Goal: Transaction & Acquisition: Purchase product/service

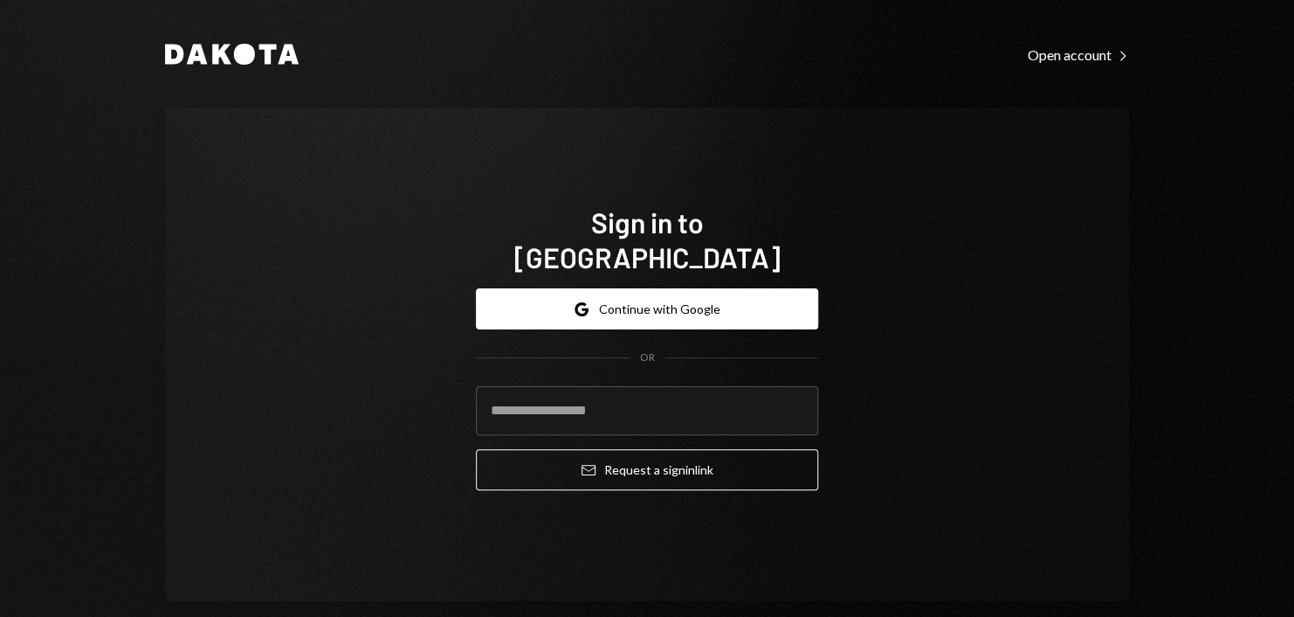
type input "**********"
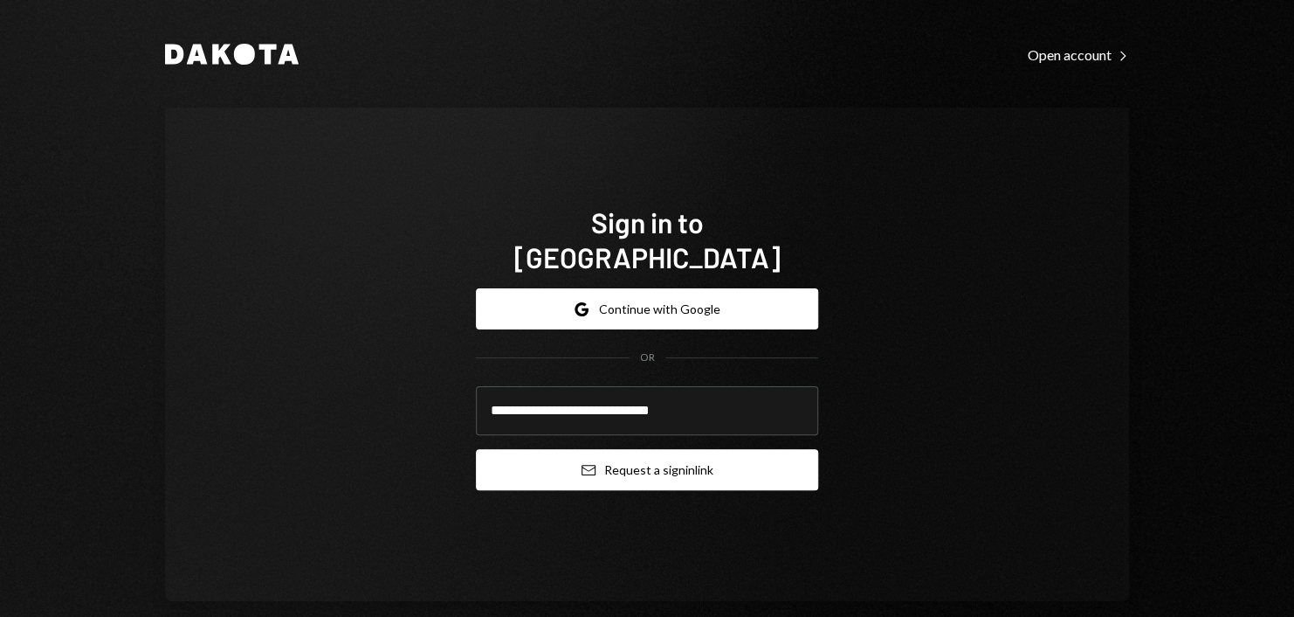
click at [703, 449] on button "Email Request a sign in link" at bounding box center [647, 469] width 342 height 41
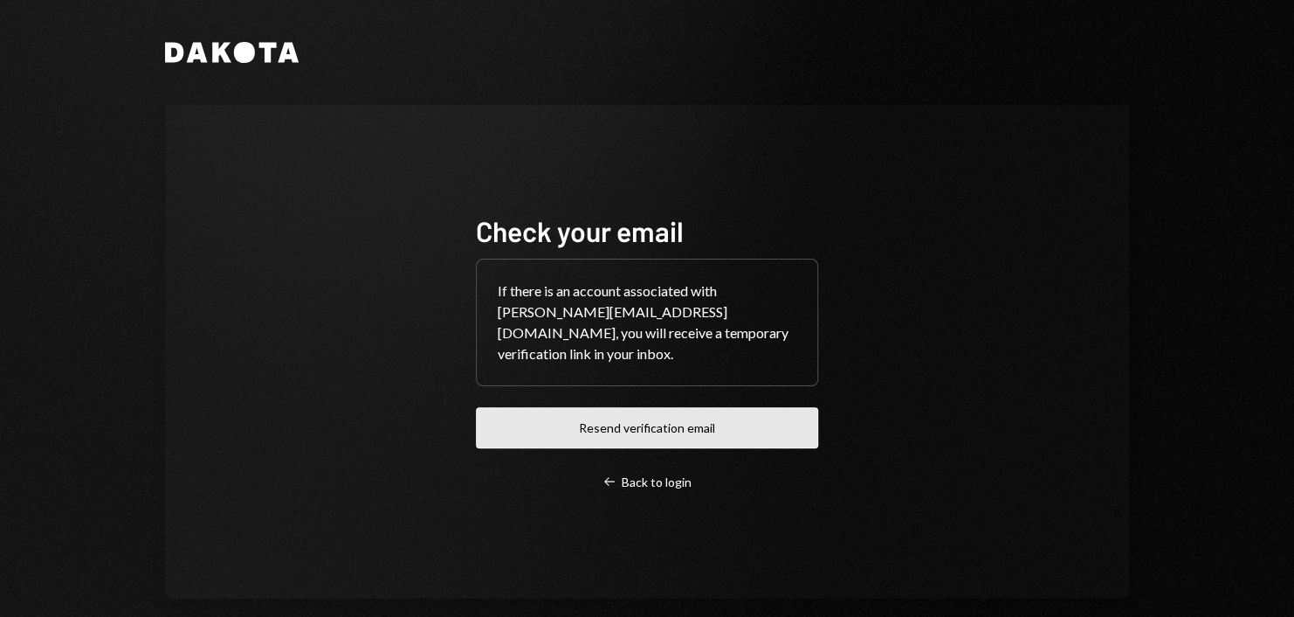
click at [716, 413] on button "Resend verification email" at bounding box center [647, 427] width 342 height 41
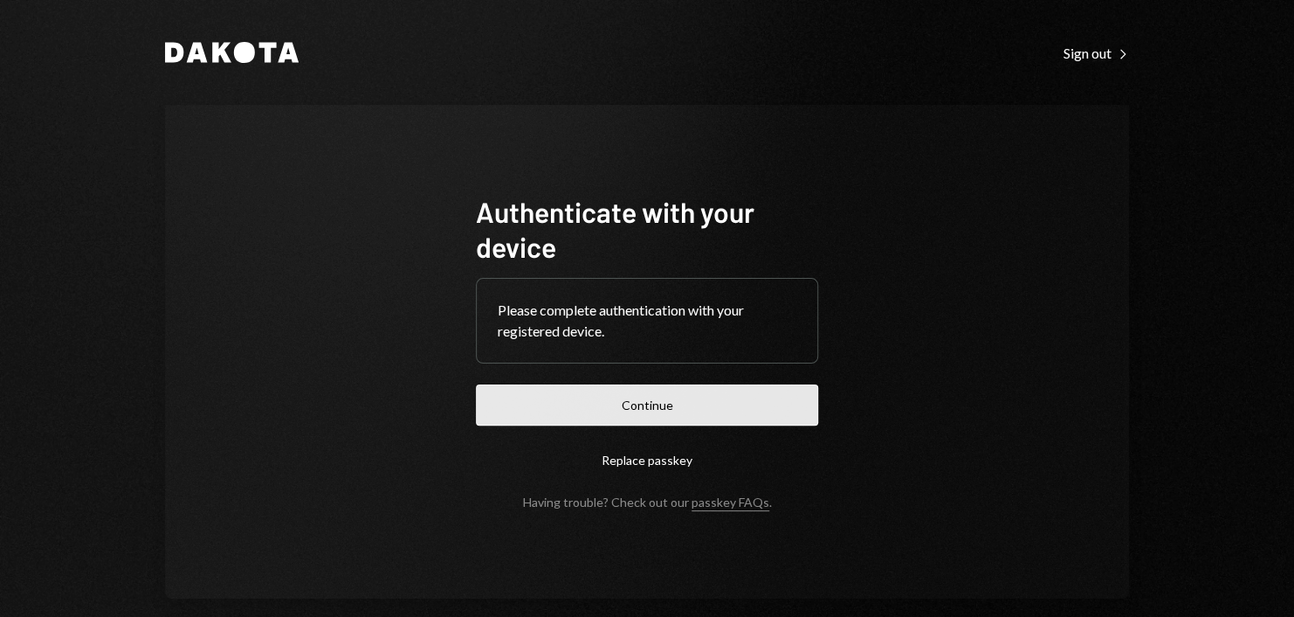
click at [720, 408] on button "Continue" at bounding box center [647, 404] width 342 height 41
click at [681, 398] on button "Continue" at bounding box center [647, 404] width 342 height 41
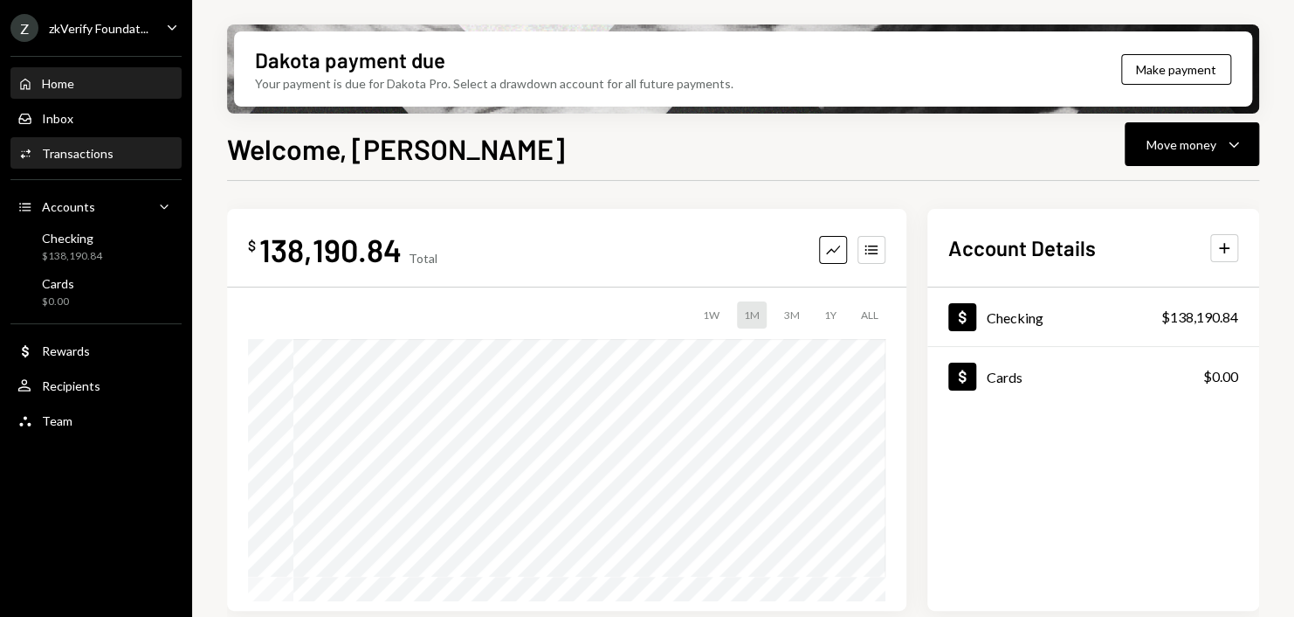
click at [93, 146] on div "Activities Transactions" at bounding box center [65, 154] width 96 height 16
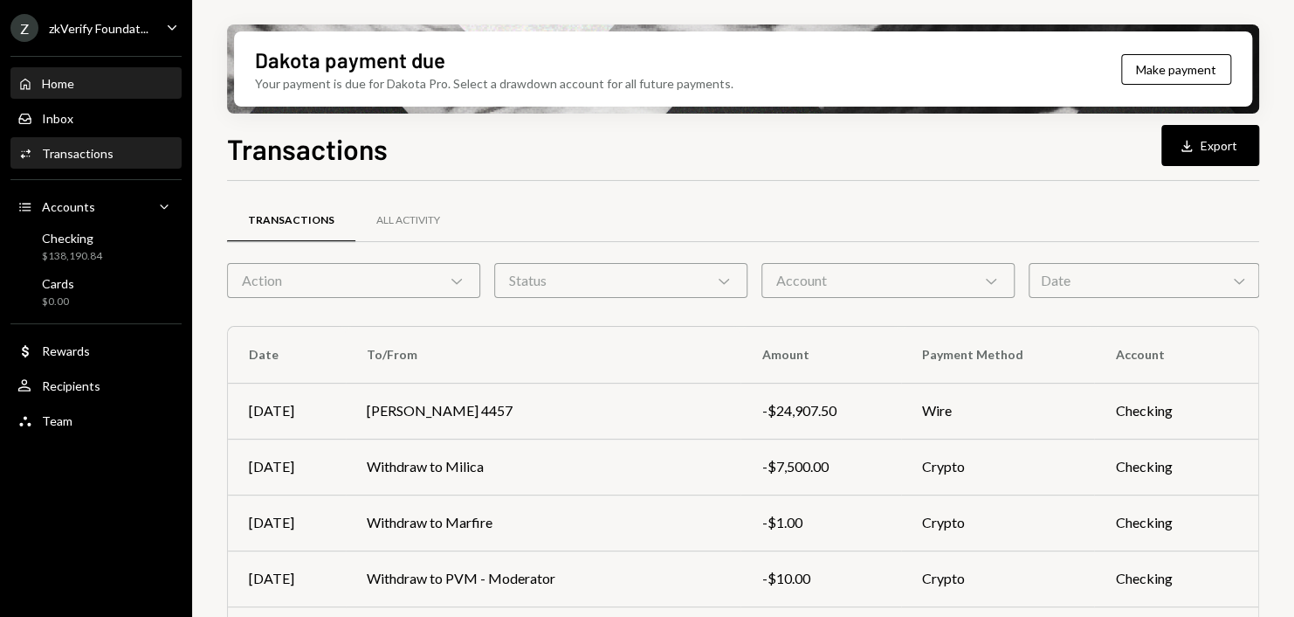
click at [97, 89] on div "Home Home" at bounding box center [95, 84] width 157 height 16
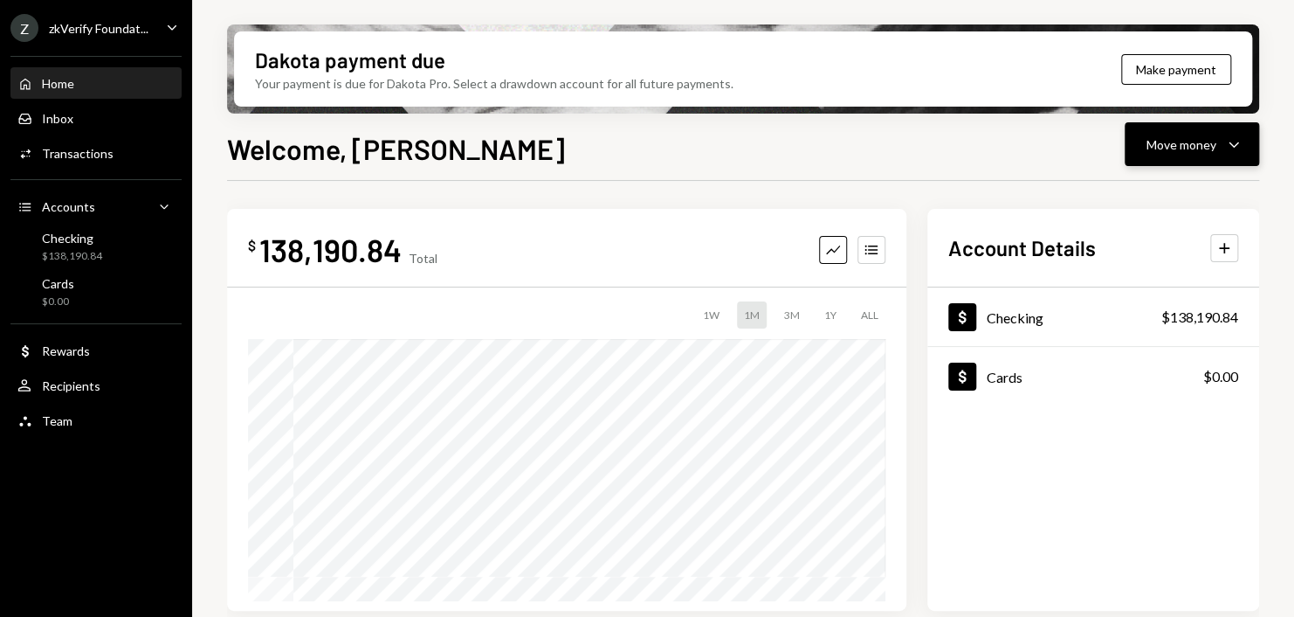
click at [1175, 152] on div "Move money" at bounding box center [1182, 144] width 70 height 18
click at [1158, 184] on div "Withdraw Send" at bounding box center [1165, 196] width 175 height 39
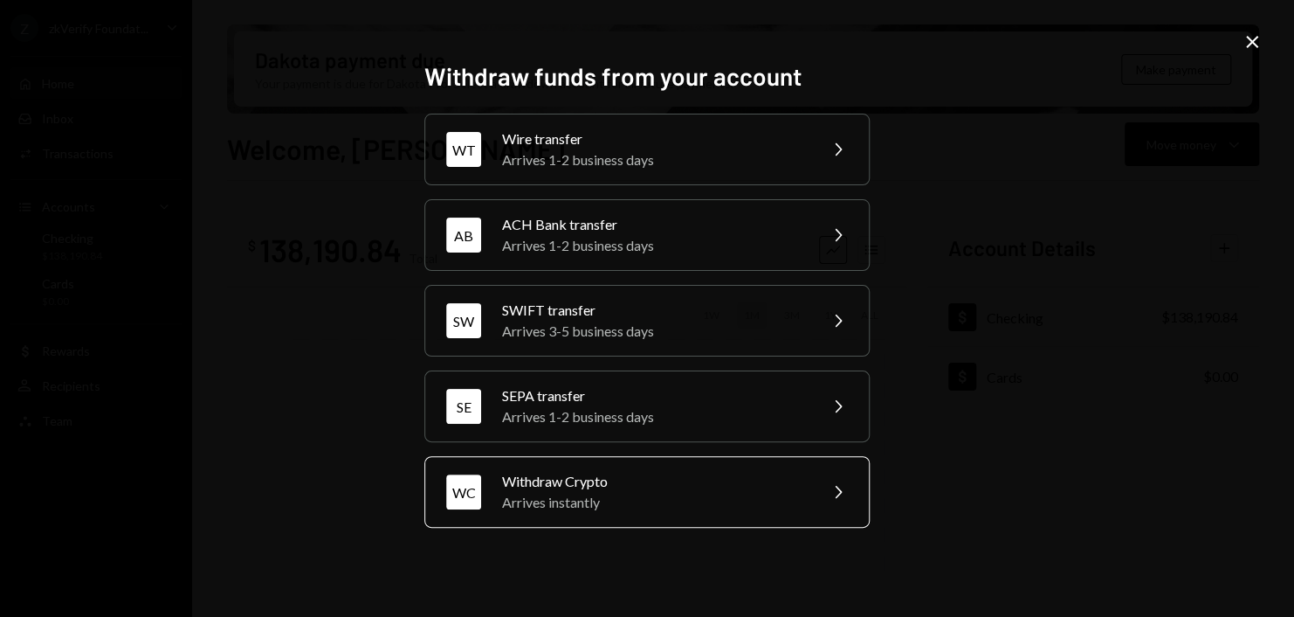
click at [668, 504] on div "Arrives instantly" at bounding box center [654, 502] width 304 height 21
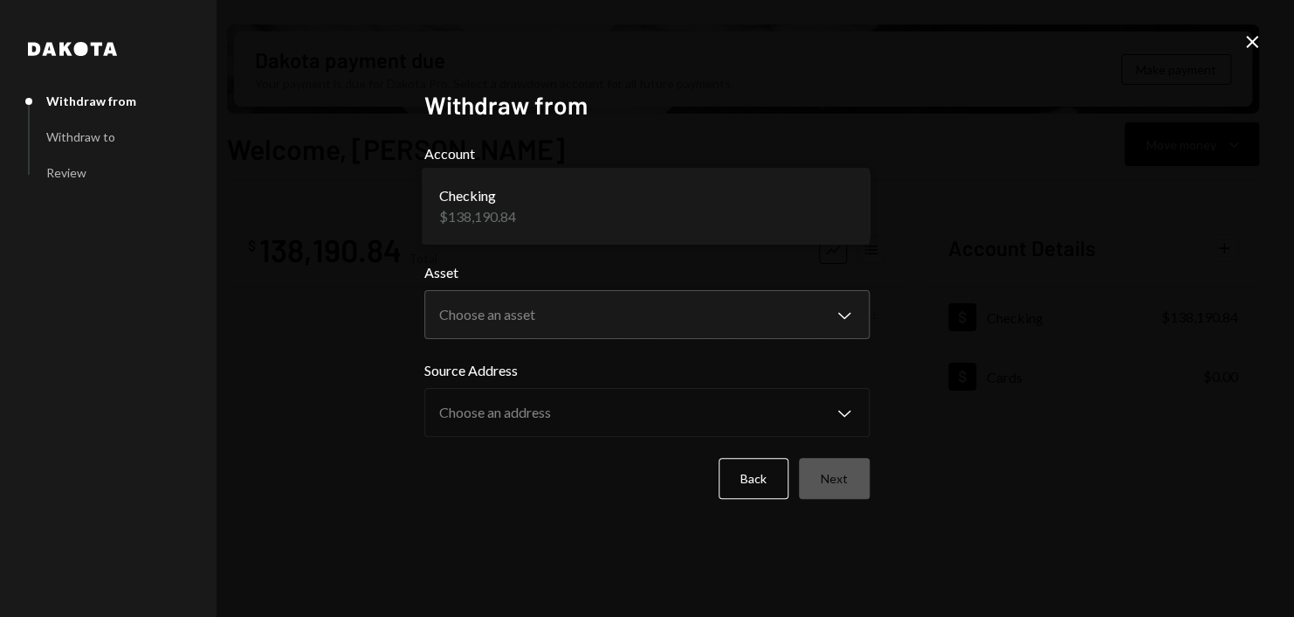
click at [614, 220] on body "Z zkVerify Foundat... Caret Down Home Home Inbox Inbox Activities Transactions …" at bounding box center [647, 308] width 1294 height 617
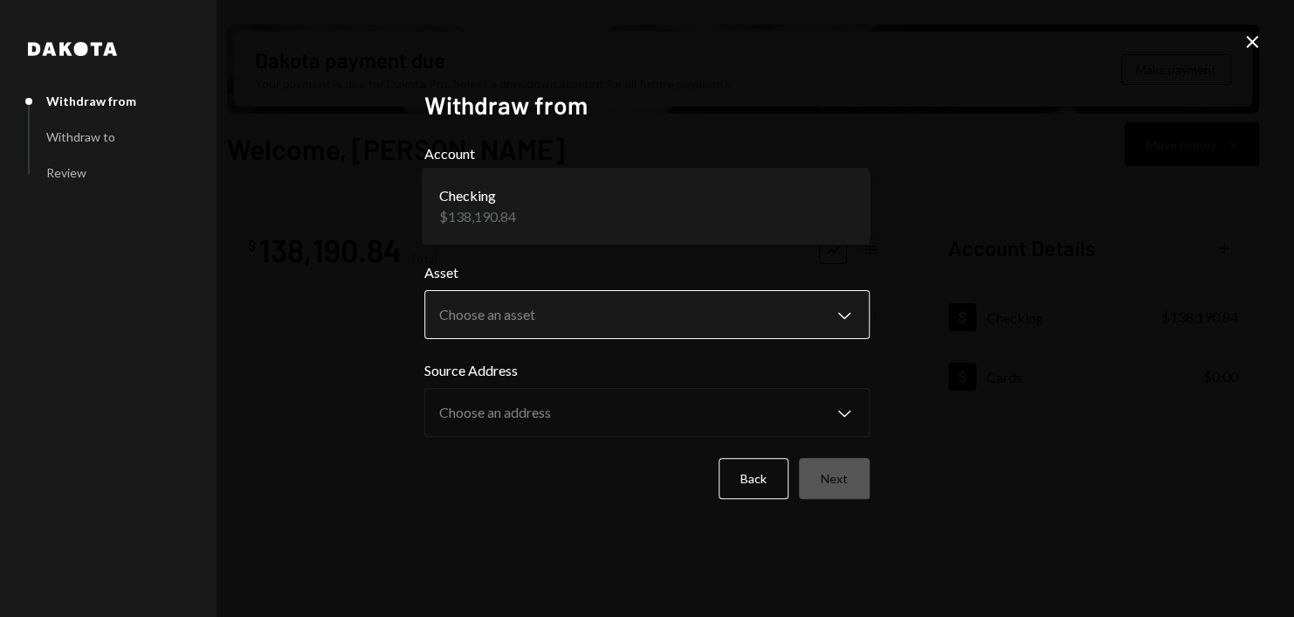
click at [569, 313] on body "Z zkVerify Foundat... Caret Down Home Home Inbox Inbox Activities Transactions …" at bounding box center [647, 308] width 1294 height 617
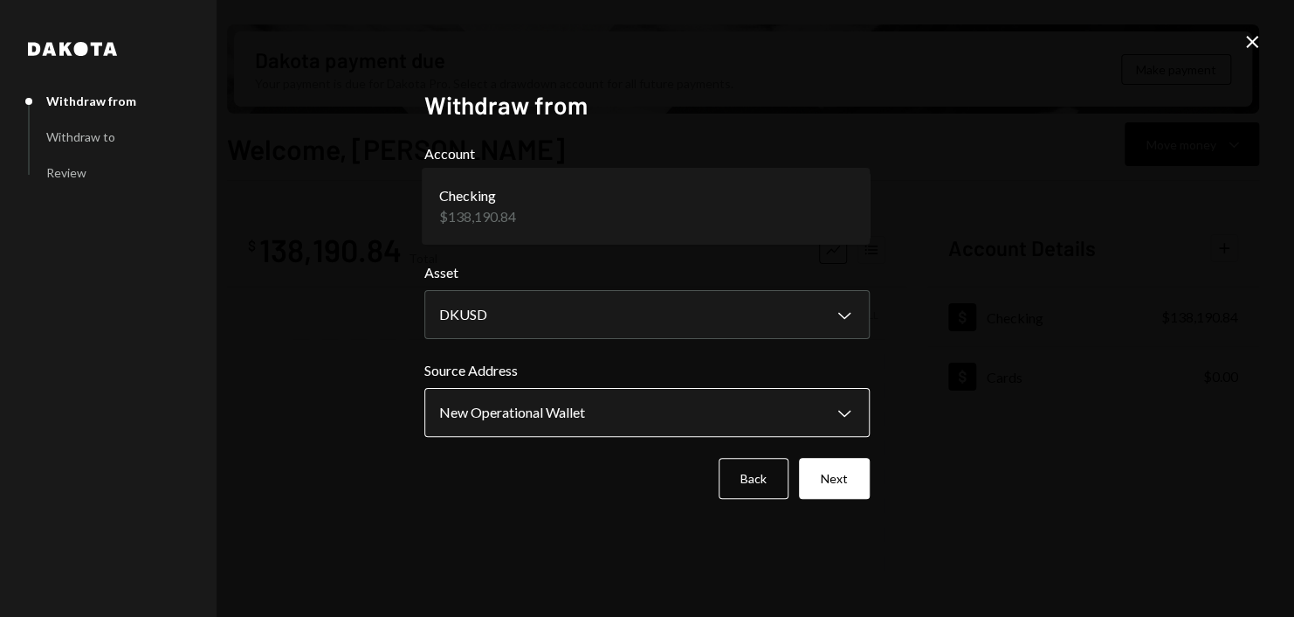
click at [576, 418] on body "Z zkVerify Foundat... Caret Down Home Home Inbox Inbox Activities Transactions …" at bounding box center [647, 308] width 1294 height 617
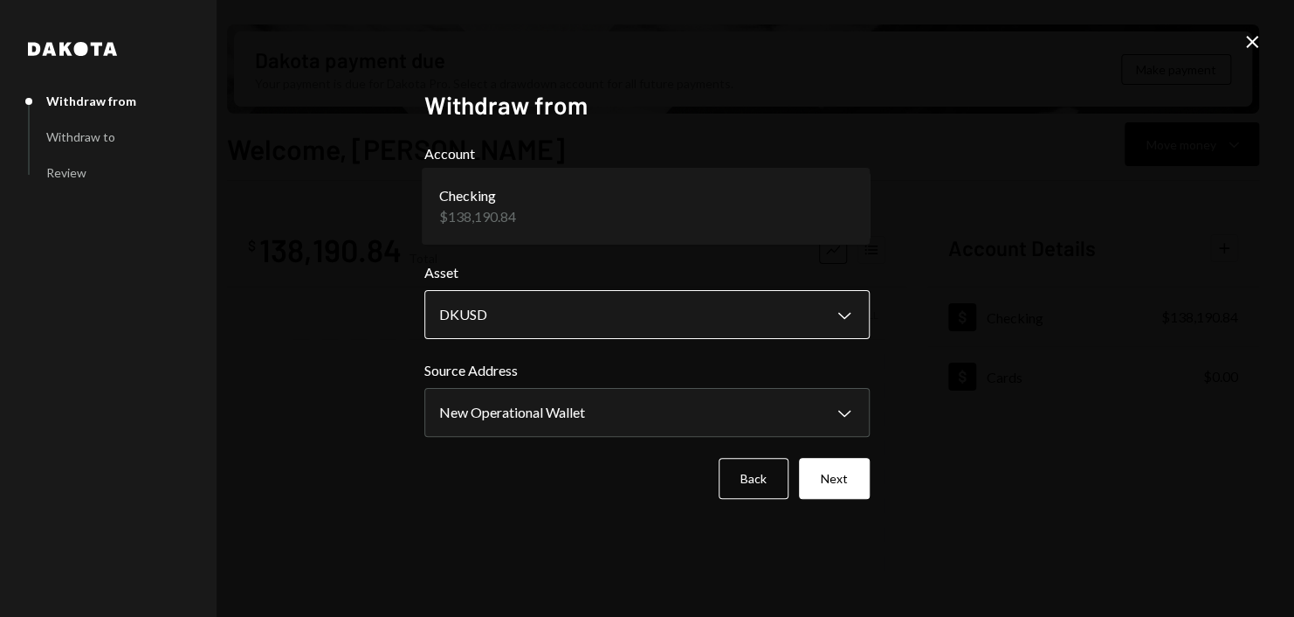
click at [584, 316] on body "Z zkVerify Foundat... Caret Down Home Home Inbox Inbox Activities Transactions …" at bounding box center [647, 308] width 1294 height 617
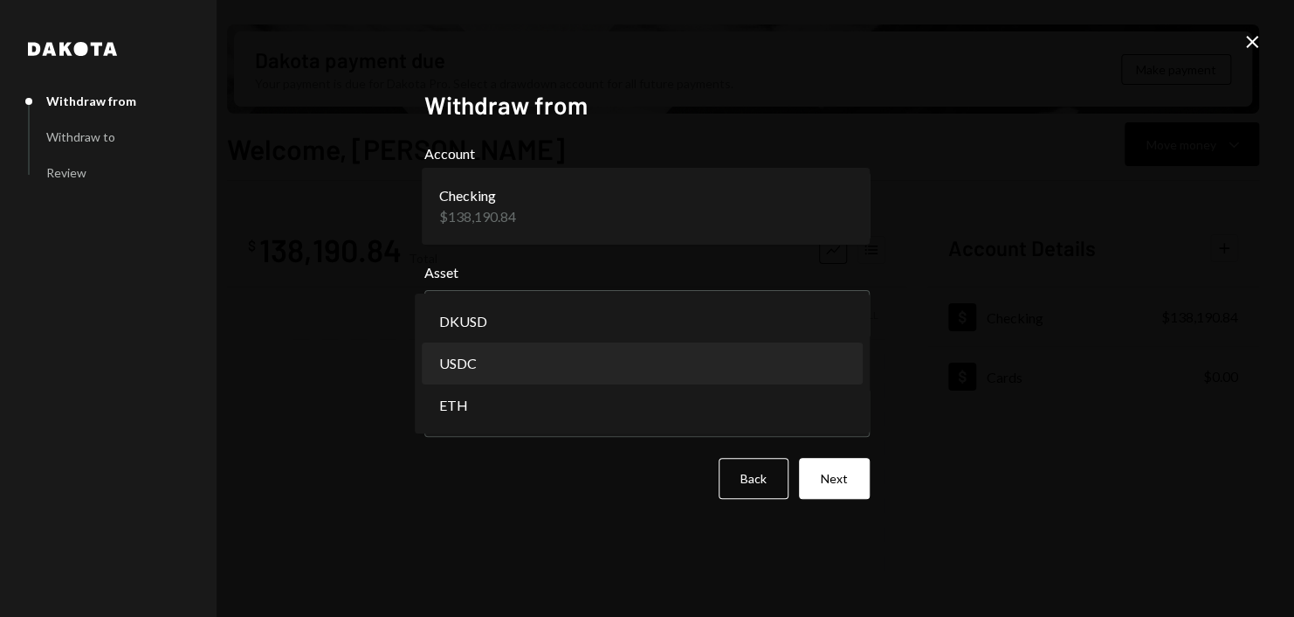
select select "****"
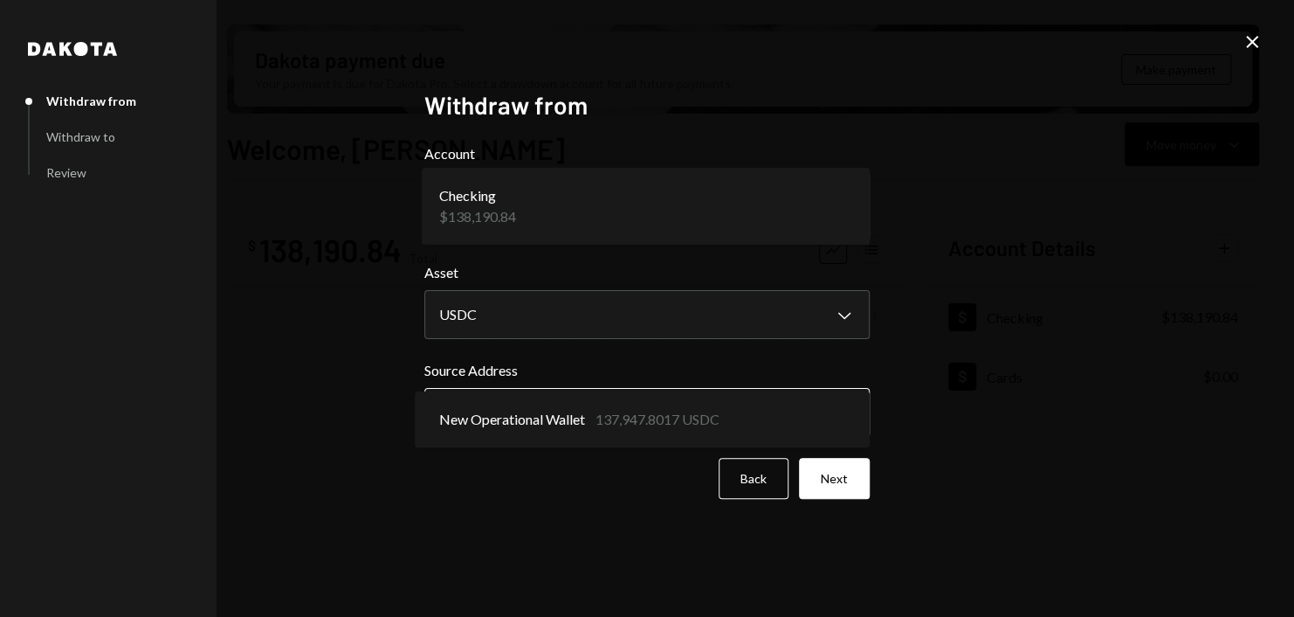
click at [574, 419] on body "Z zkVerify Foundat... Caret Down Home Home Inbox Inbox Activities Transactions …" at bounding box center [647, 308] width 1294 height 617
click at [1097, 379] on div "**********" at bounding box center [647, 308] width 1294 height 617
click at [830, 474] on button "Next" at bounding box center [834, 478] width 71 height 41
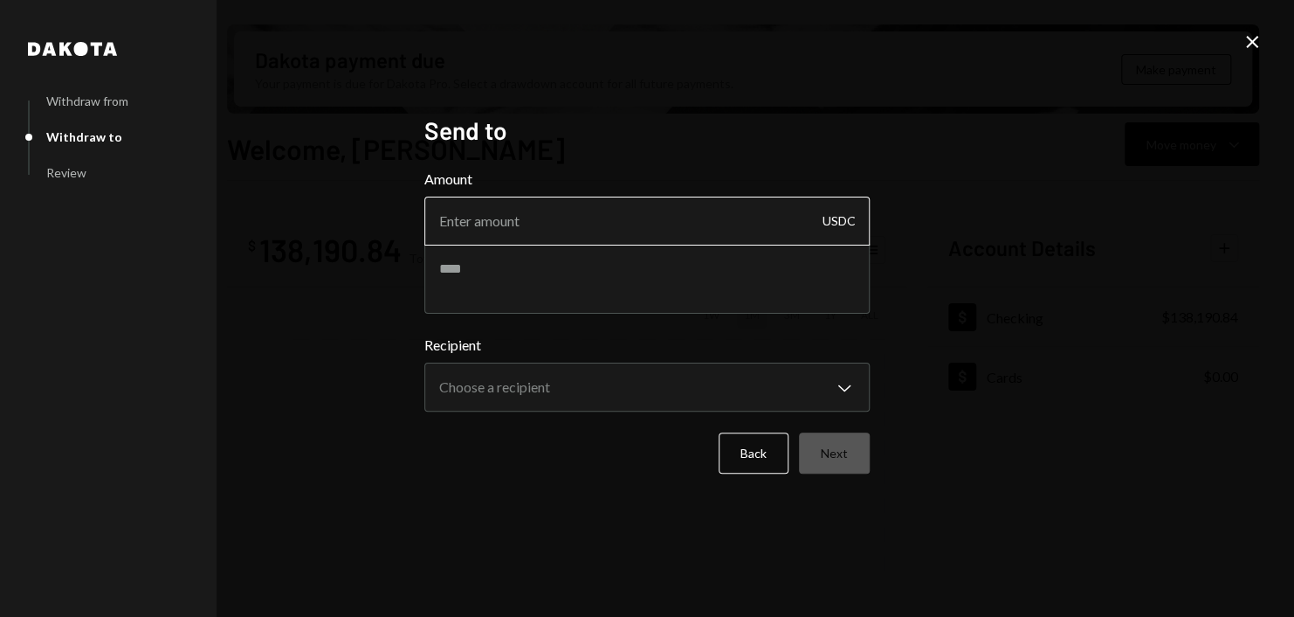
click at [703, 210] on input "Amount" at bounding box center [646, 221] width 445 height 49
type input "24999"
drag, startPoint x: 909, startPoint y: 264, endPoint x: 302, endPoint y: 148, distance: 618.0
click at [907, 264] on div "**********" at bounding box center [647, 308] width 1294 height 617
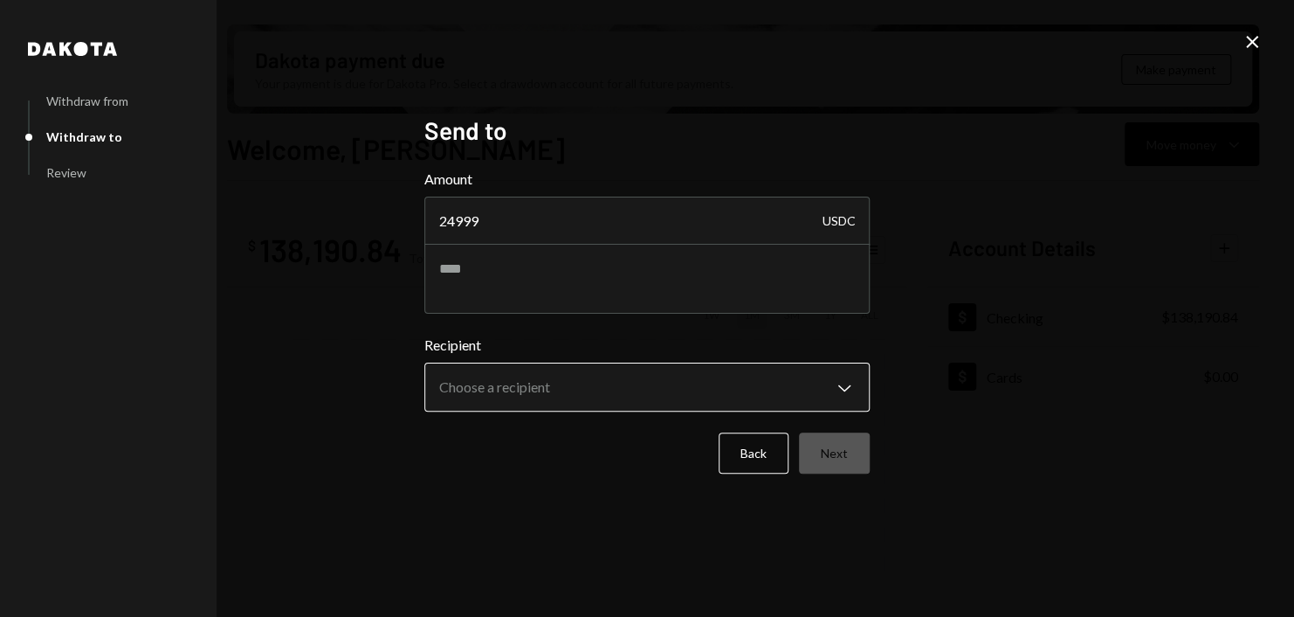
click at [652, 386] on body "Z zkVerify Foundat... Caret Down Home Home Inbox Inbox Activities Transactions …" at bounding box center [647, 308] width 1294 height 617
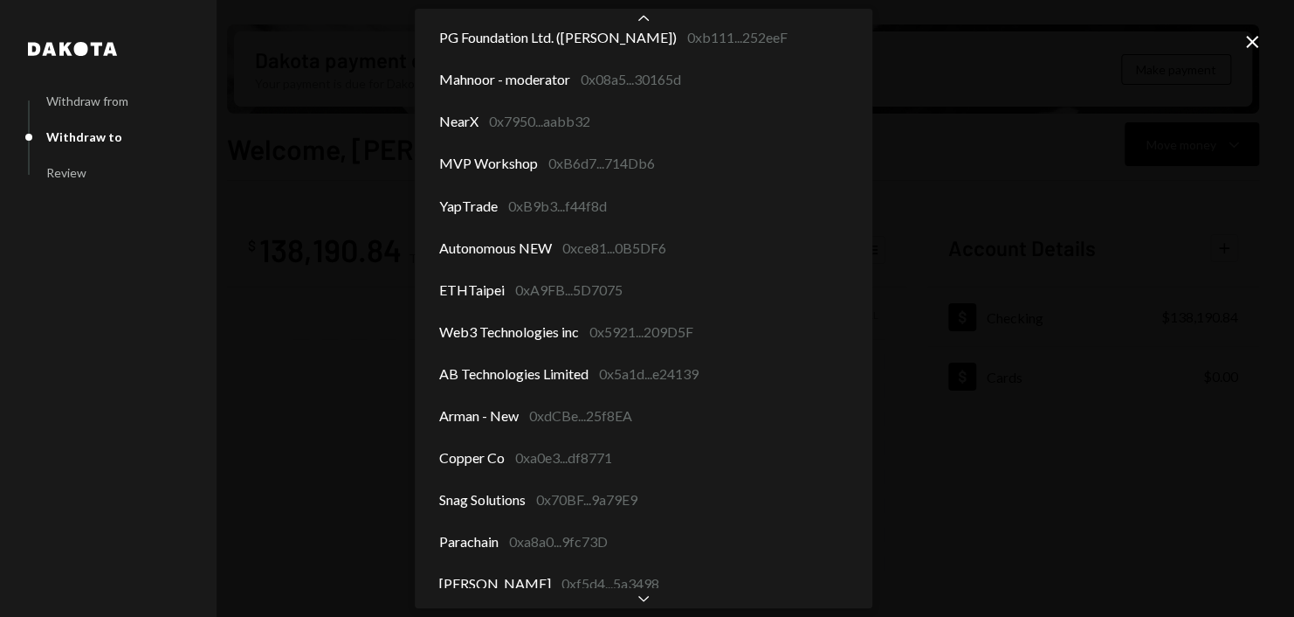
scroll to position [1531, 0]
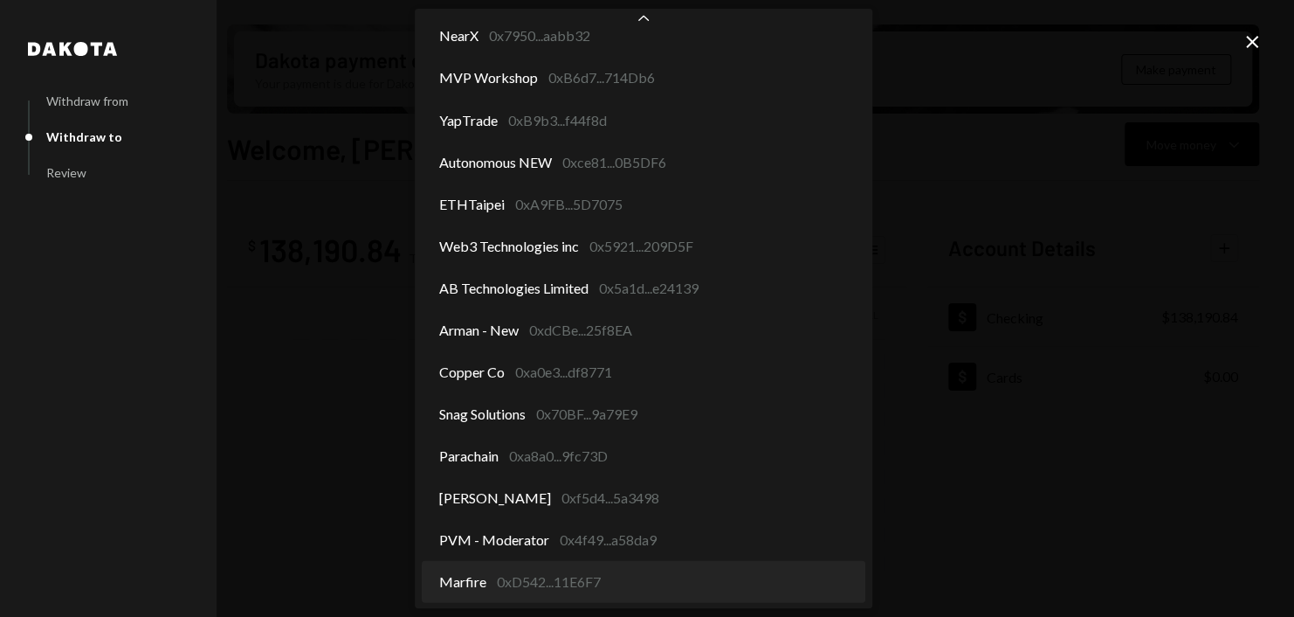
select select "**********"
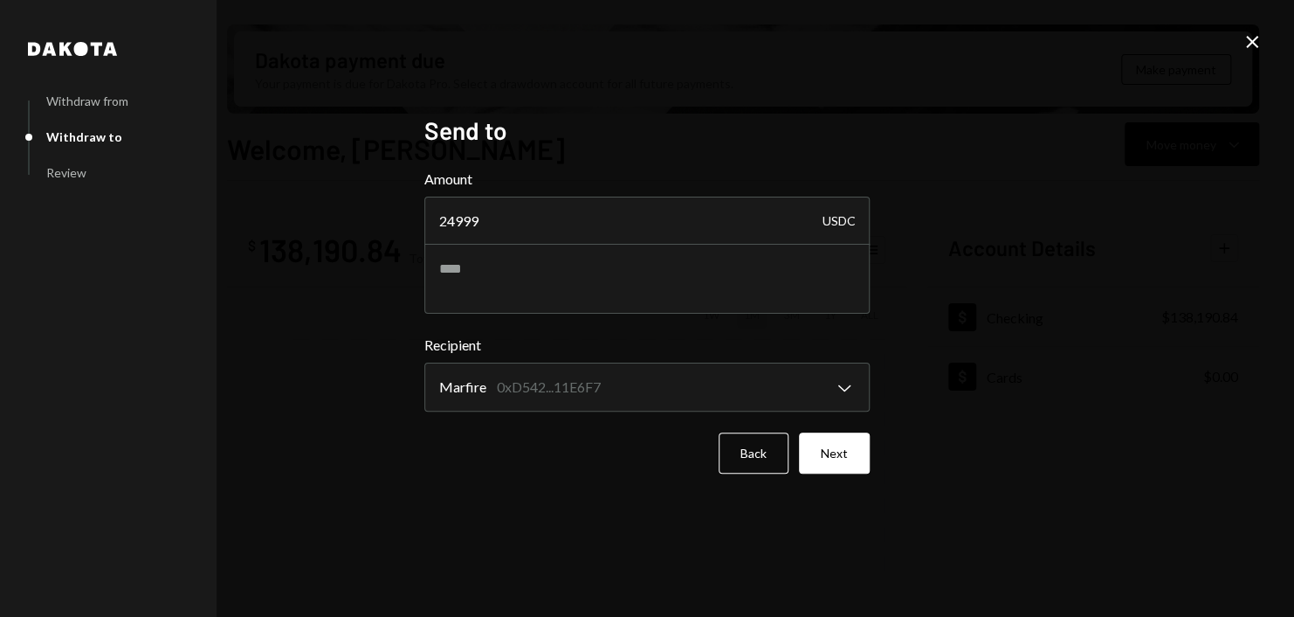
click at [1251, 47] on icon "Close" at bounding box center [1252, 41] width 21 height 21
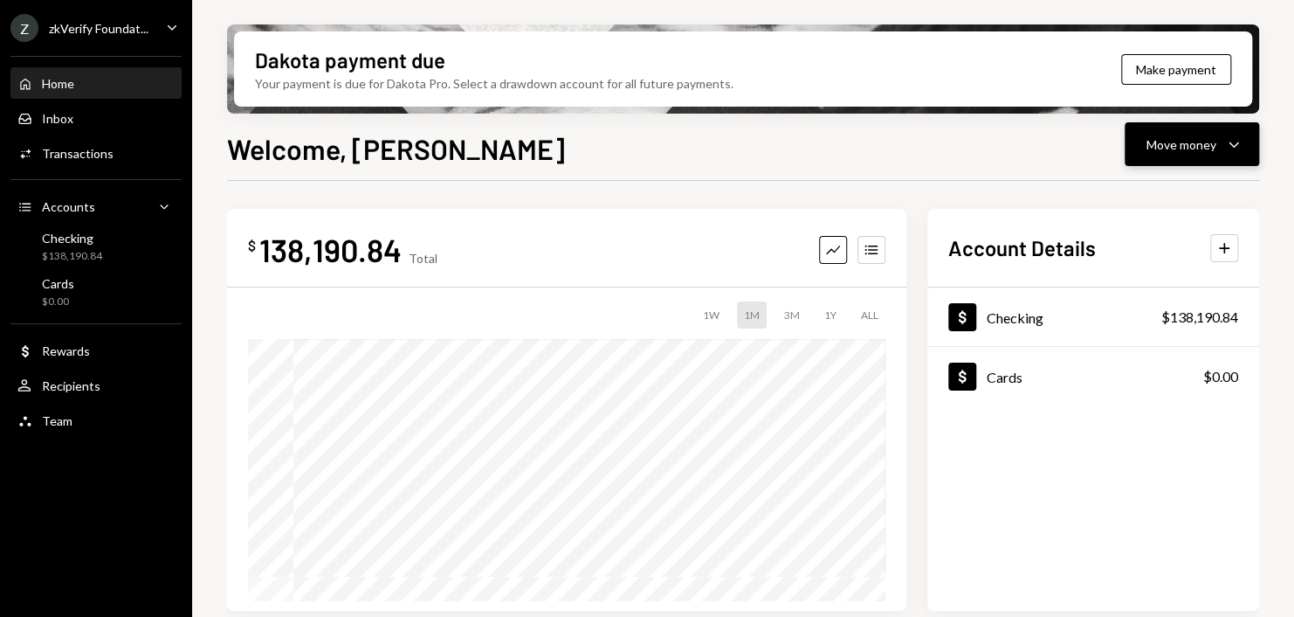
click at [1170, 140] on div "Move money" at bounding box center [1182, 144] width 70 height 18
click at [1155, 187] on div "Withdraw Send" at bounding box center [1165, 196] width 175 height 39
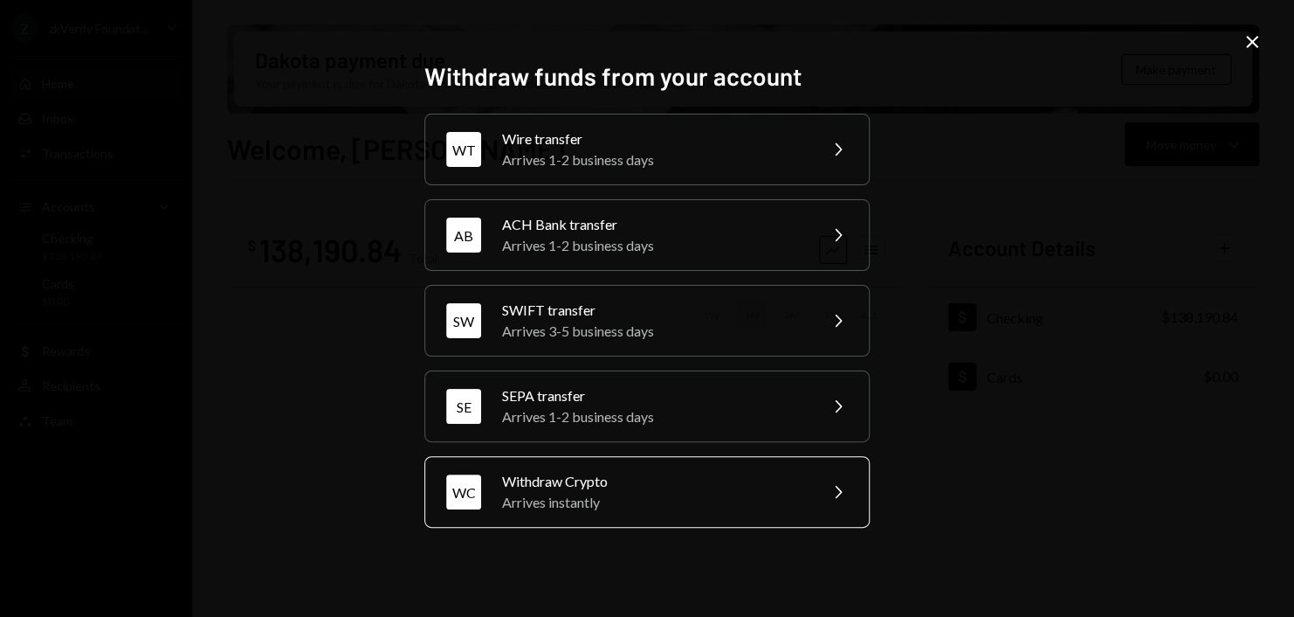
click at [610, 488] on div "Withdraw Crypto" at bounding box center [654, 481] width 304 height 21
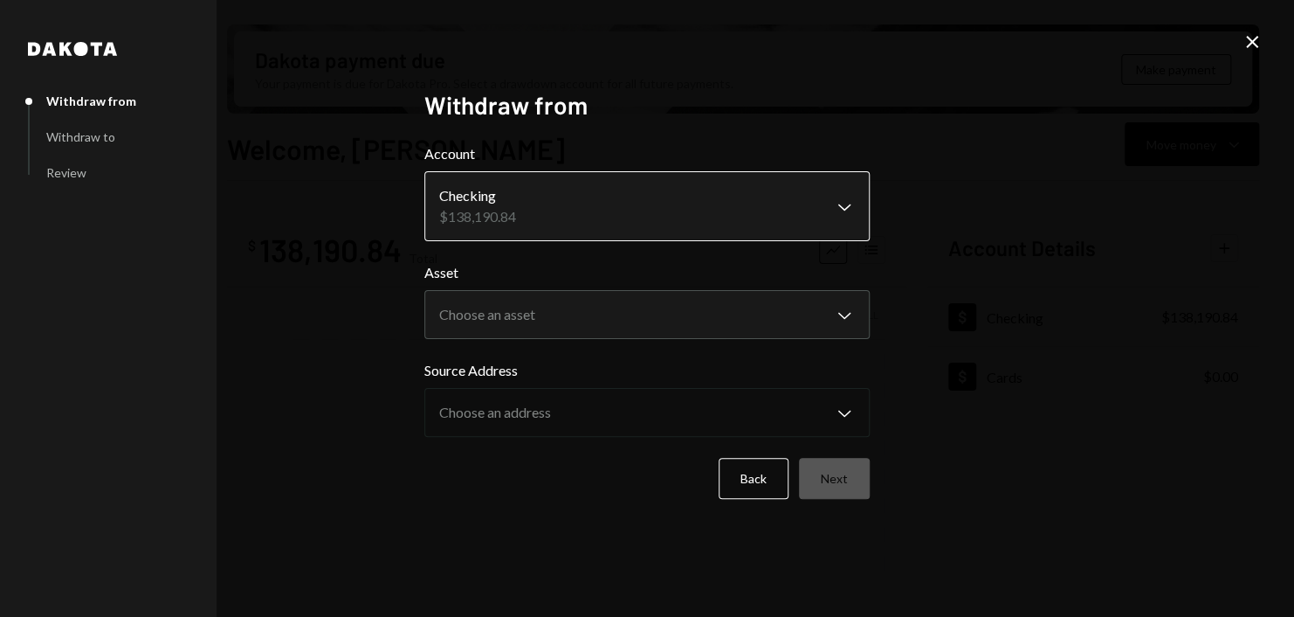
click at [582, 207] on body "Z zkVerify Foundat... Caret Down Home Home Inbox Inbox Activities Transactions …" at bounding box center [647, 308] width 1294 height 617
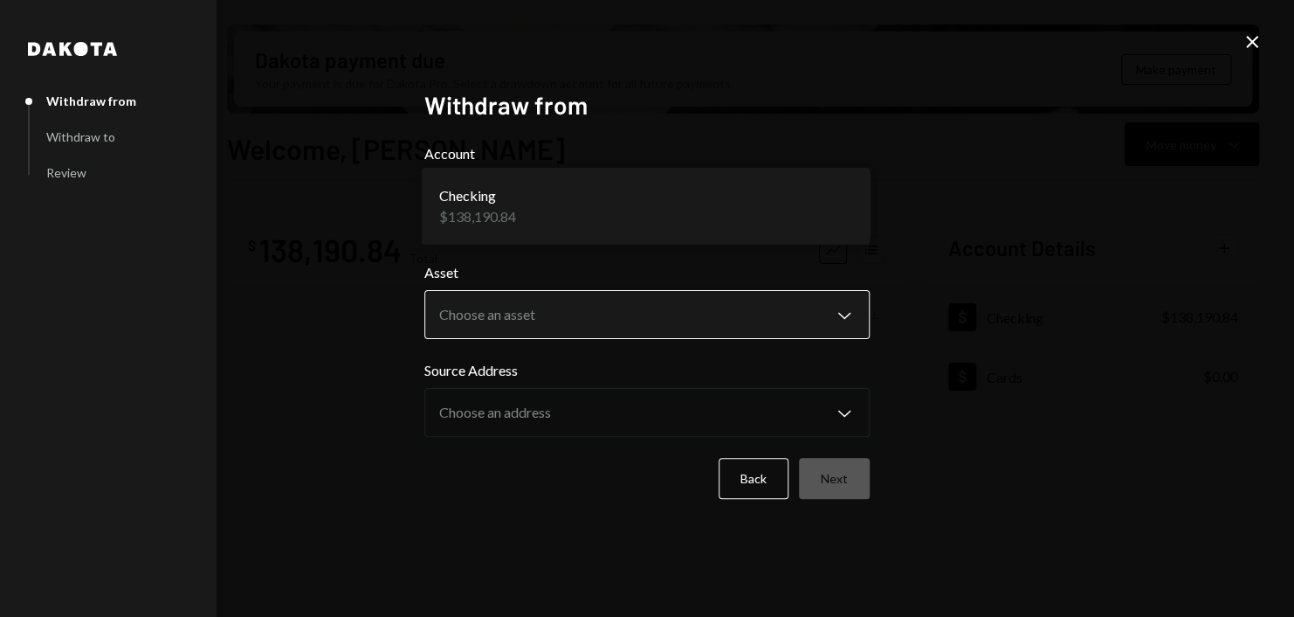
click at [567, 302] on body "Z zkVerify Foundat... Caret Down Home Home Inbox Inbox Activities Transactions …" at bounding box center [647, 308] width 1294 height 617
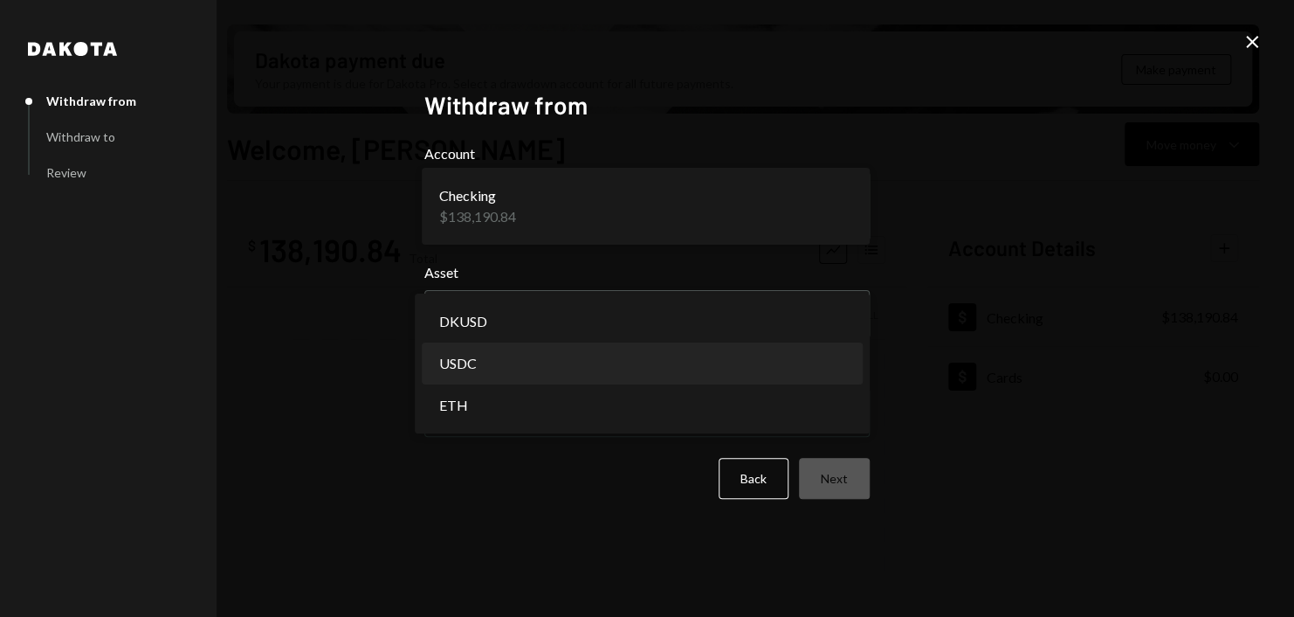
select select "****"
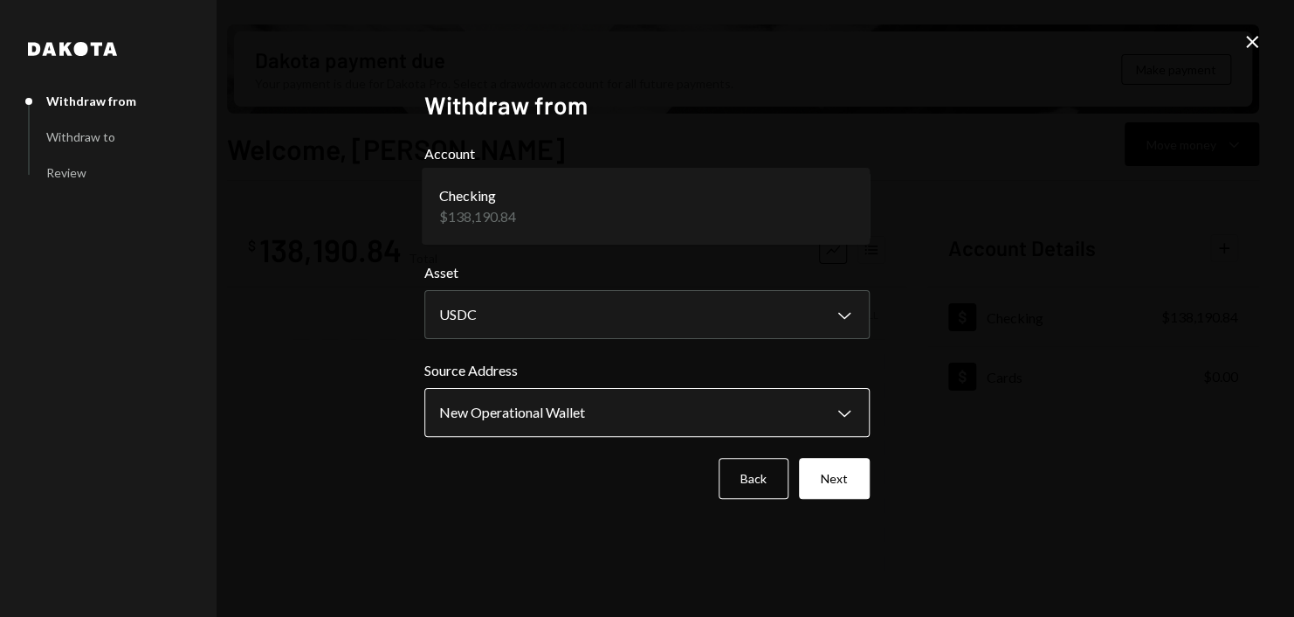
click at [579, 410] on body "Z zkVerify Foundat... Caret Down Home Home Inbox Inbox Activities Transactions …" at bounding box center [647, 308] width 1294 height 617
click at [836, 484] on button "Next" at bounding box center [834, 478] width 71 height 41
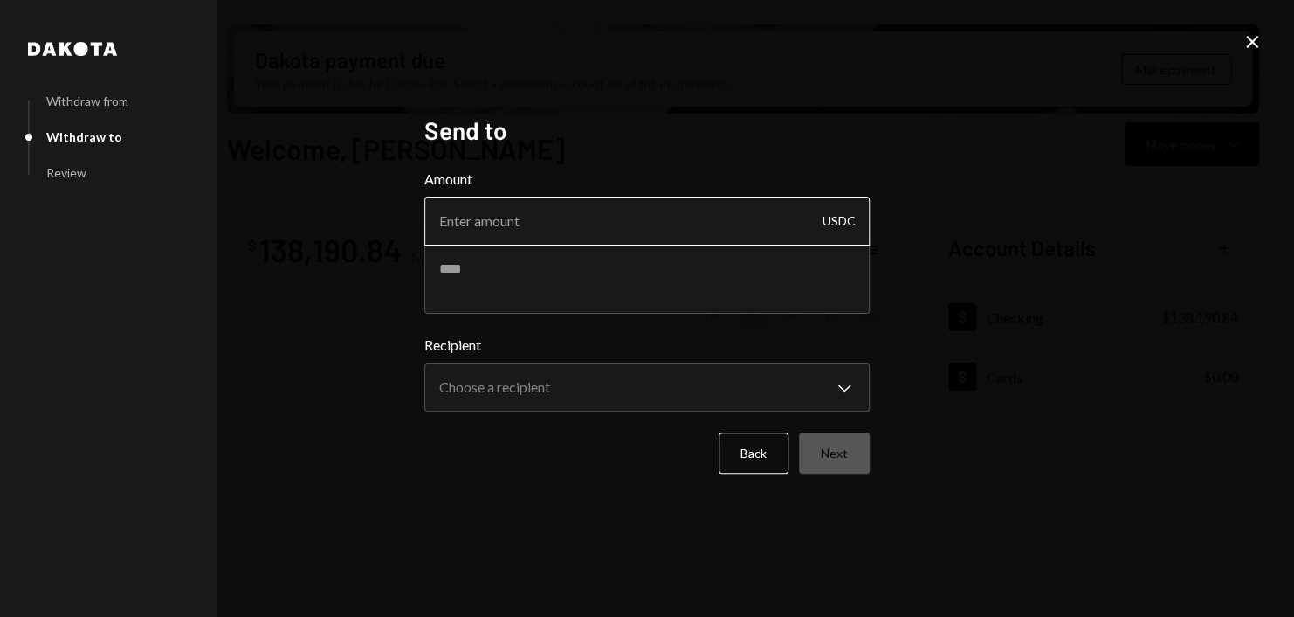
click at [566, 215] on input "Amount" at bounding box center [646, 221] width 445 height 49
type input "24999"
click at [955, 372] on div "**********" at bounding box center [647, 308] width 1294 height 617
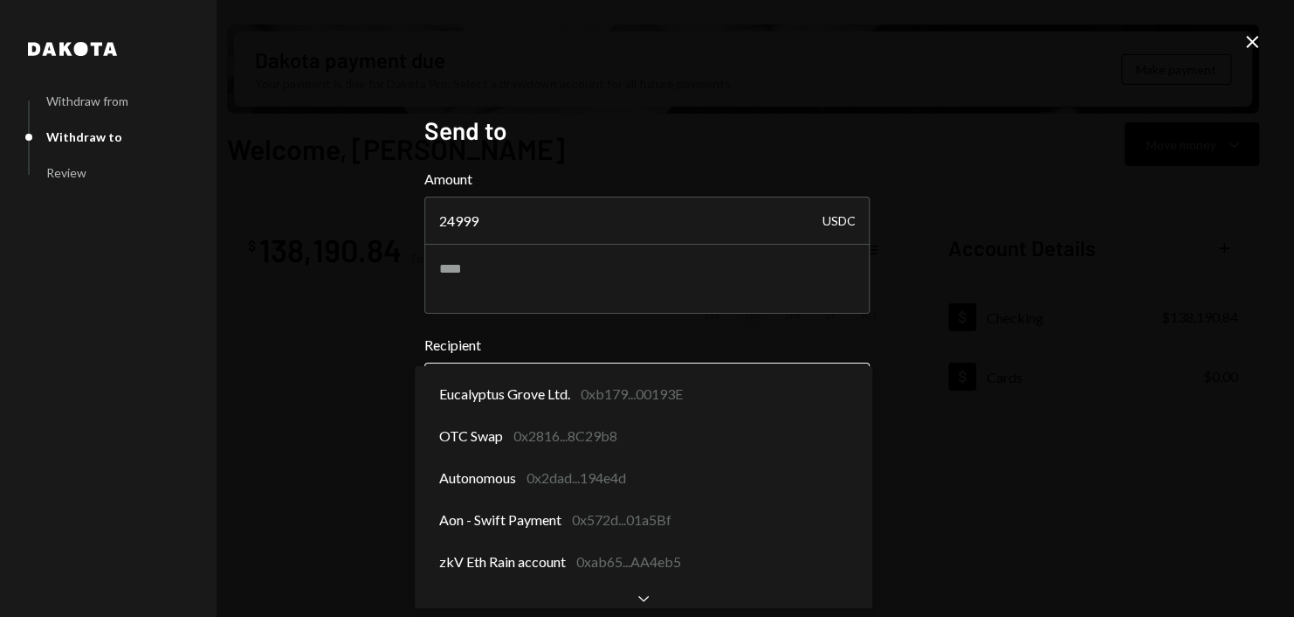
click at [740, 400] on body "Z zkVerify Foundat... Caret Down Home Home Inbox Inbox Activities Transactions …" at bounding box center [647, 308] width 1294 height 617
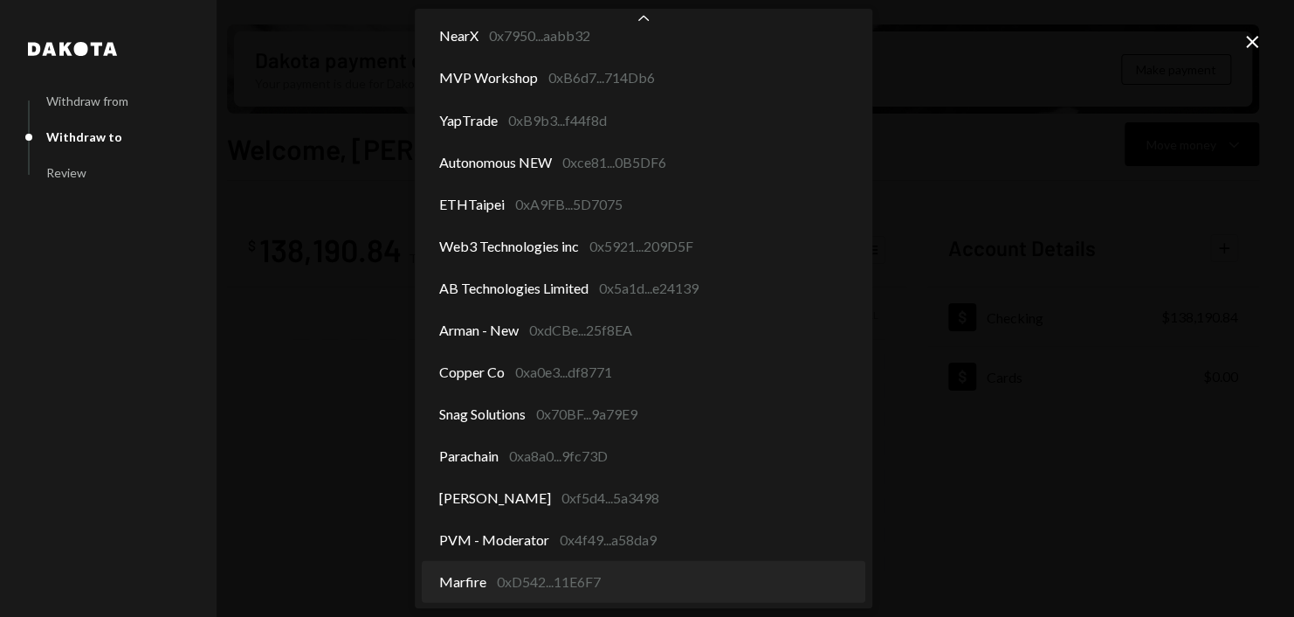
select select "**********"
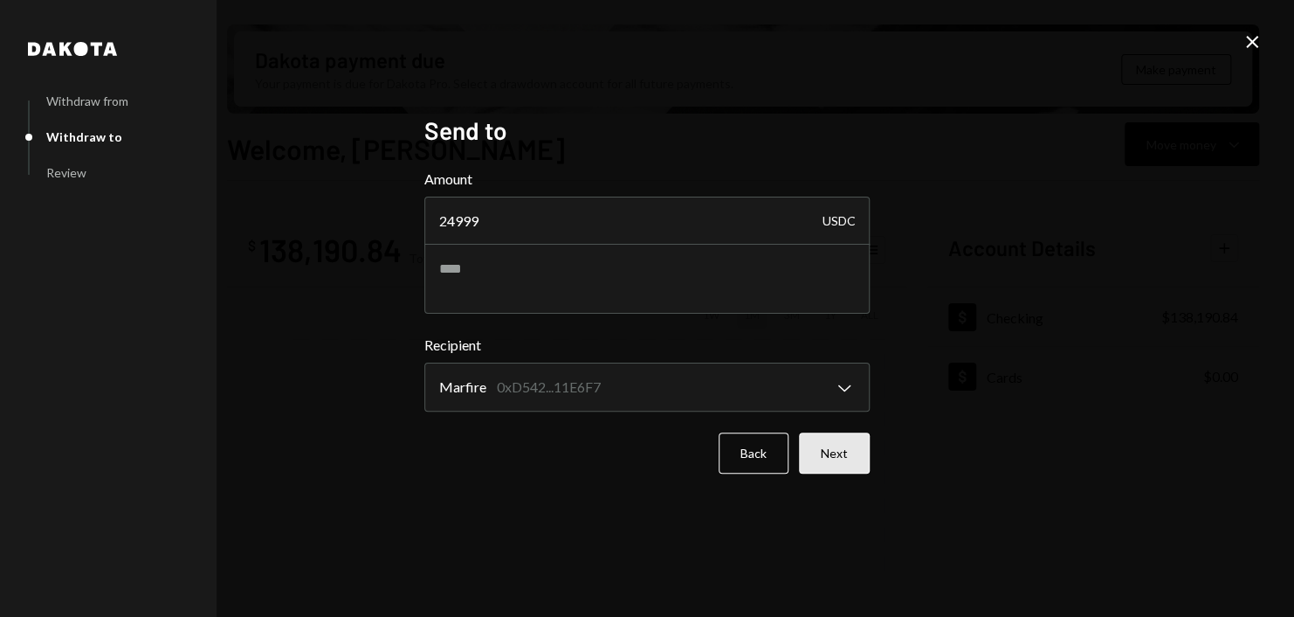
click at [826, 456] on button "Next" at bounding box center [834, 452] width 71 height 41
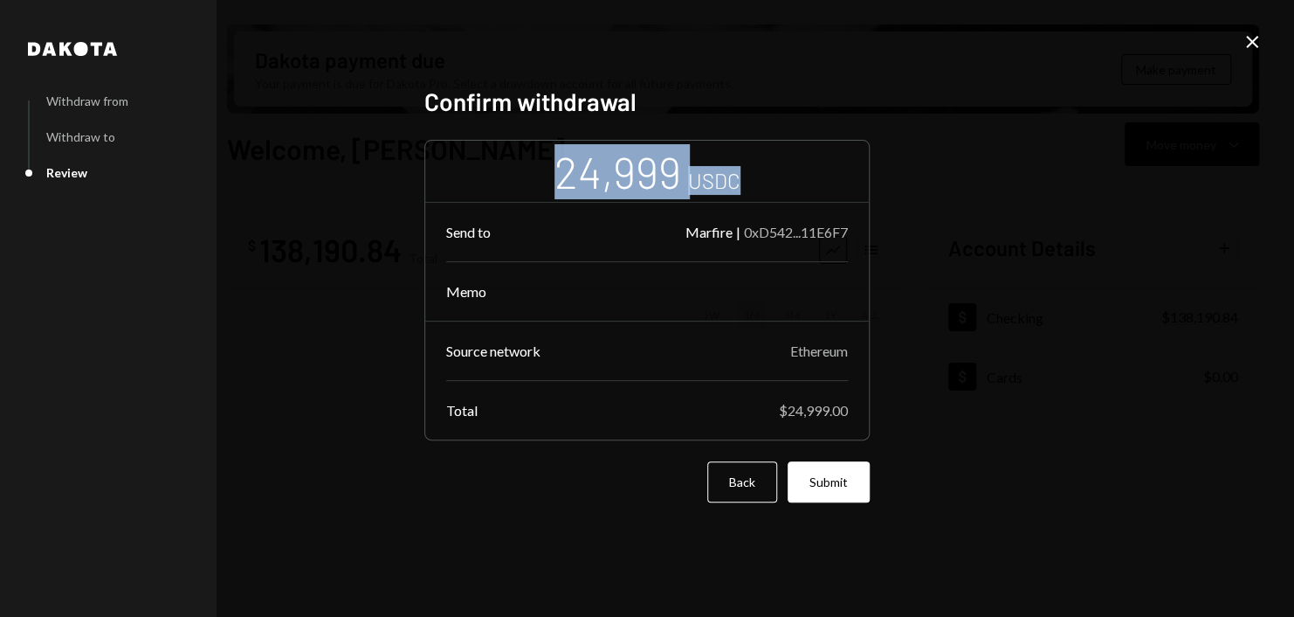
drag, startPoint x: 546, startPoint y: 172, endPoint x: 812, endPoint y: 180, distance: 266.5
click at [812, 180] on div "24,999 USDC Send to Marfire | 0xD542...11E6F7 Memo Source network Ethereum Tota…" at bounding box center [646, 290] width 445 height 301
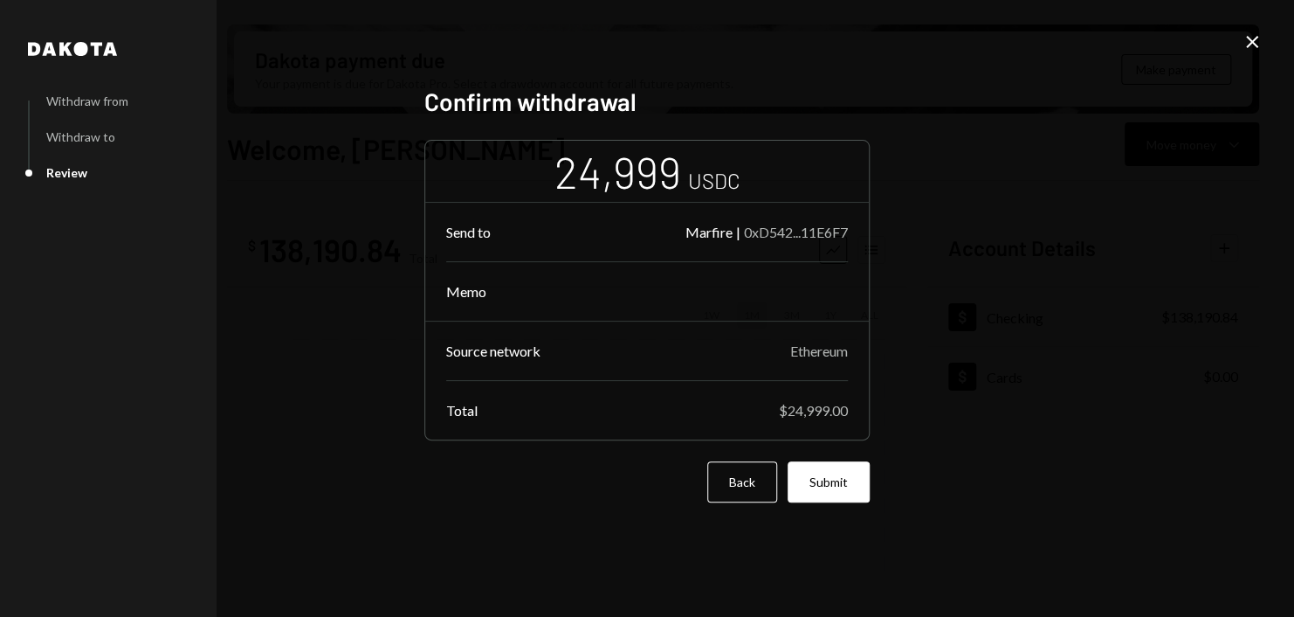
drag, startPoint x: 812, startPoint y: 180, endPoint x: 827, endPoint y: 253, distance: 74.8
click at [847, 251] on div "Send to Marfire | 0xD542...11E6F7 Memo" at bounding box center [647, 262] width 444 height 118
drag, startPoint x: 683, startPoint y: 232, endPoint x: 862, endPoint y: 233, distance: 179.0
click at [862, 233] on div "Send to Marfire | 0xD542...11E6F7 Memo" at bounding box center [647, 262] width 444 height 118
drag, startPoint x: 862, startPoint y: 233, endPoint x: 902, endPoint y: 263, distance: 50.0
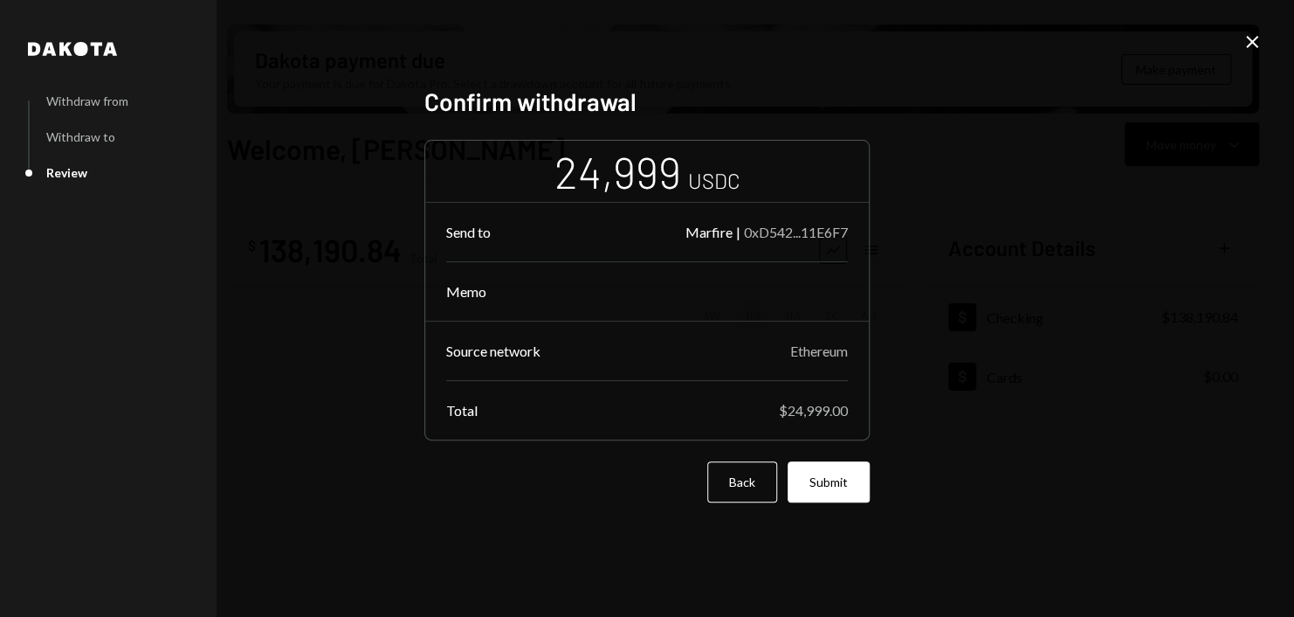
click at [902, 263] on div "Dakota Withdraw from Withdraw to Review Confirm withdrawal 24,999 USDC Send to …" at bounding box center [647, 308] width 1294 height 617
drag, startPoint x: 741, startPoint y: 231, endPoint x: 843, endPoint y: 231, distance: 101.3
click at [843, 231] on div "0xD542...11E6F7" at bounding box center [796, 232] width 104 height 17
drag, startPoint x: 843, startPoint y: 231, endPoint x: 886, endPoint y: 263, distance: 53.1
click at [934, 270] on div "Dakota Withdraw from Withdraw to Review Confirm withdrawal 24,999 USDC Send to …" at bounding box center [647, 308] width 1294 height 617
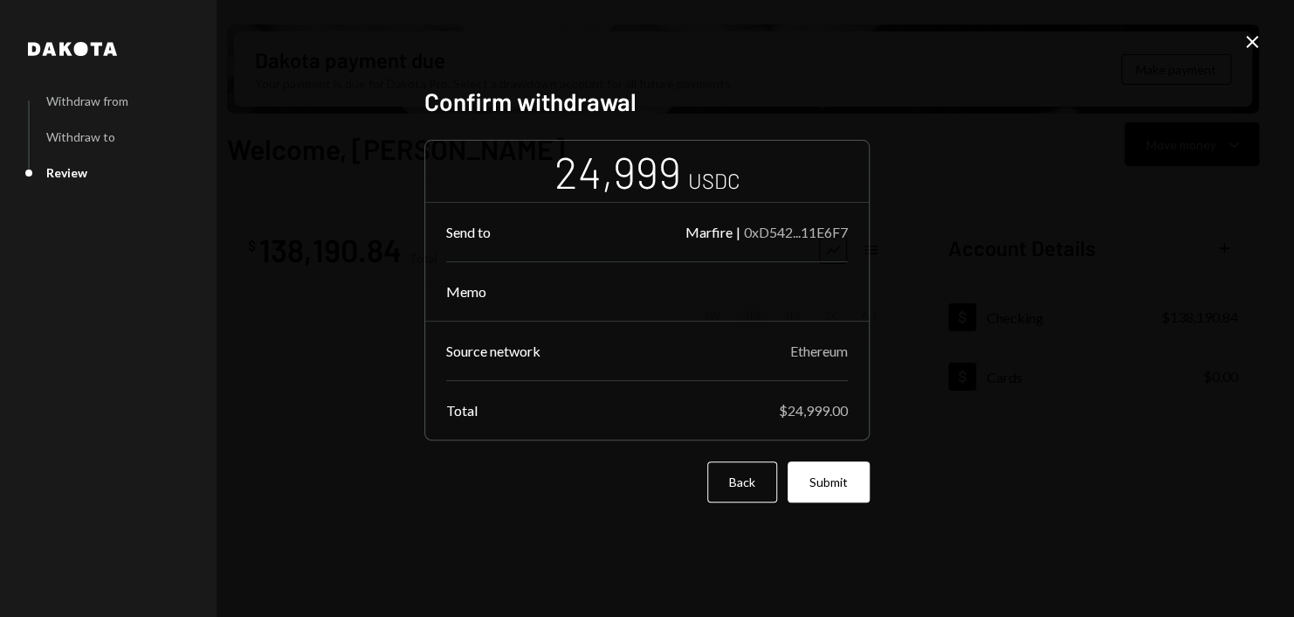
click at [850, 484] on button "Submit" at bounding box center [829, 481] width 82 height 41
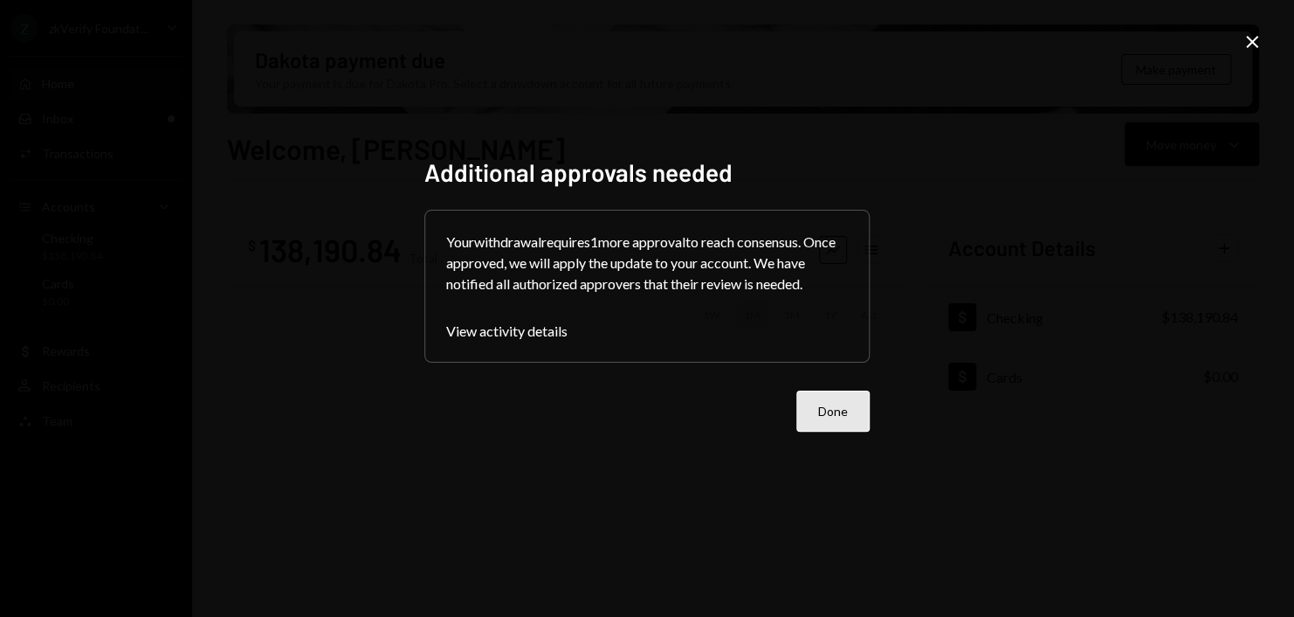
click at [838, 424] on button "Done" at bounding box center [832, 410] width 73 height 41
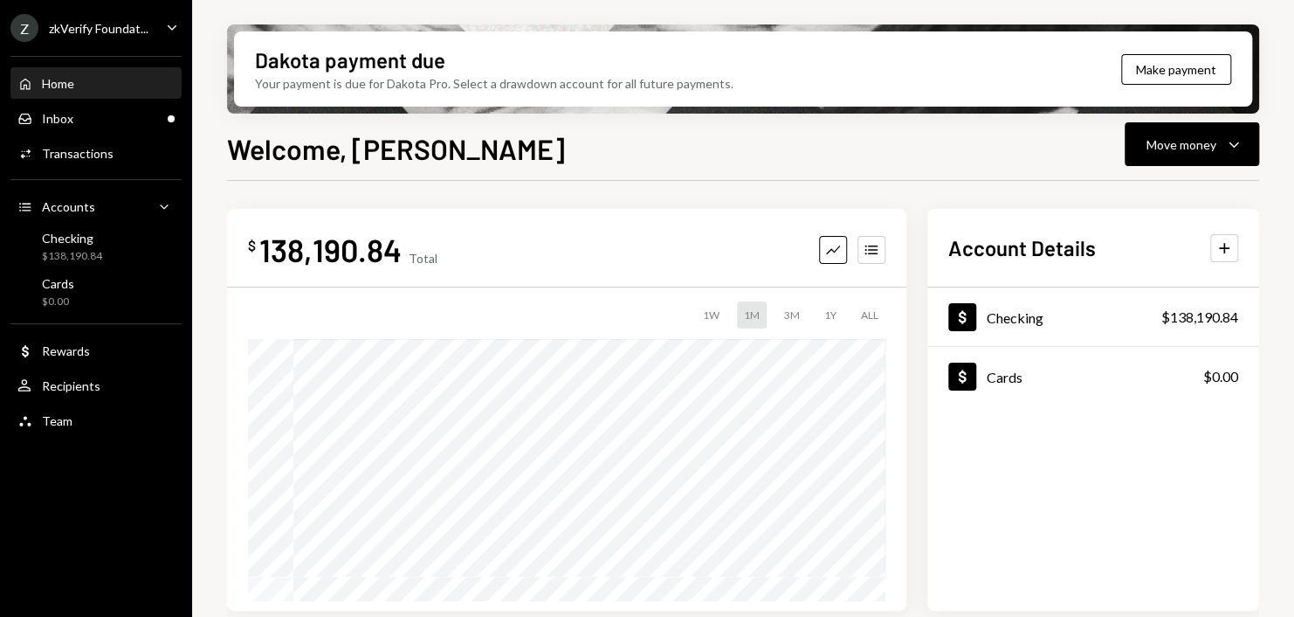
click at [752, 137] on div "Welcome, Harrison Move money Caret Down" at bounding box center [743, 147] width 1032 height 38
